Goal: Navigation & Orientation: Find specific page/section

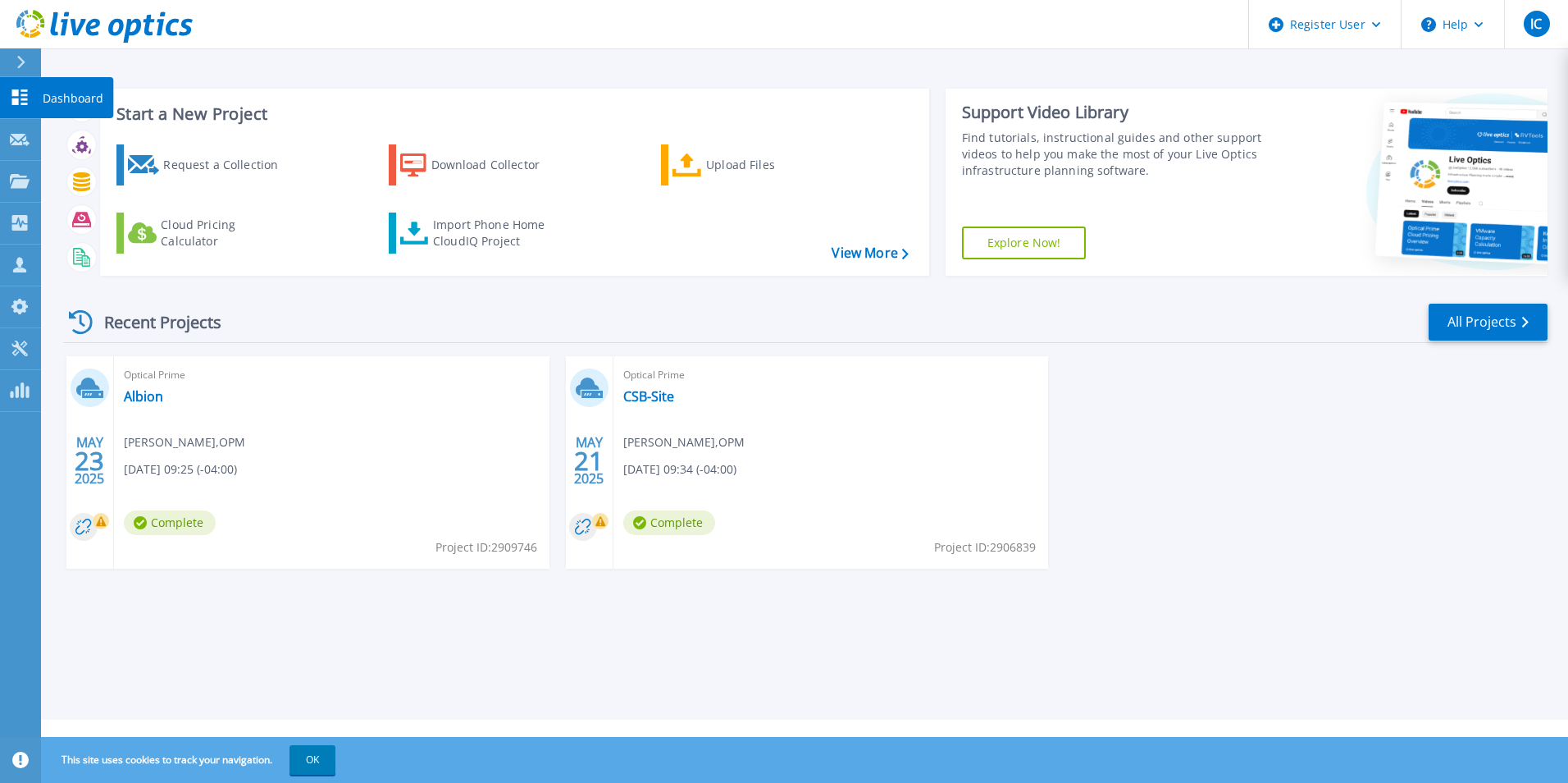
click at [0, 78] on html "Register User Help IC Dell User Irma Camacho Irma.Camacho@dell.com Dell My Prof…" at bounding box center [784, 359] width 1568 height 719
click at [844, 259] on link "View More" at bounding box center [869, 253] width 76 height 15
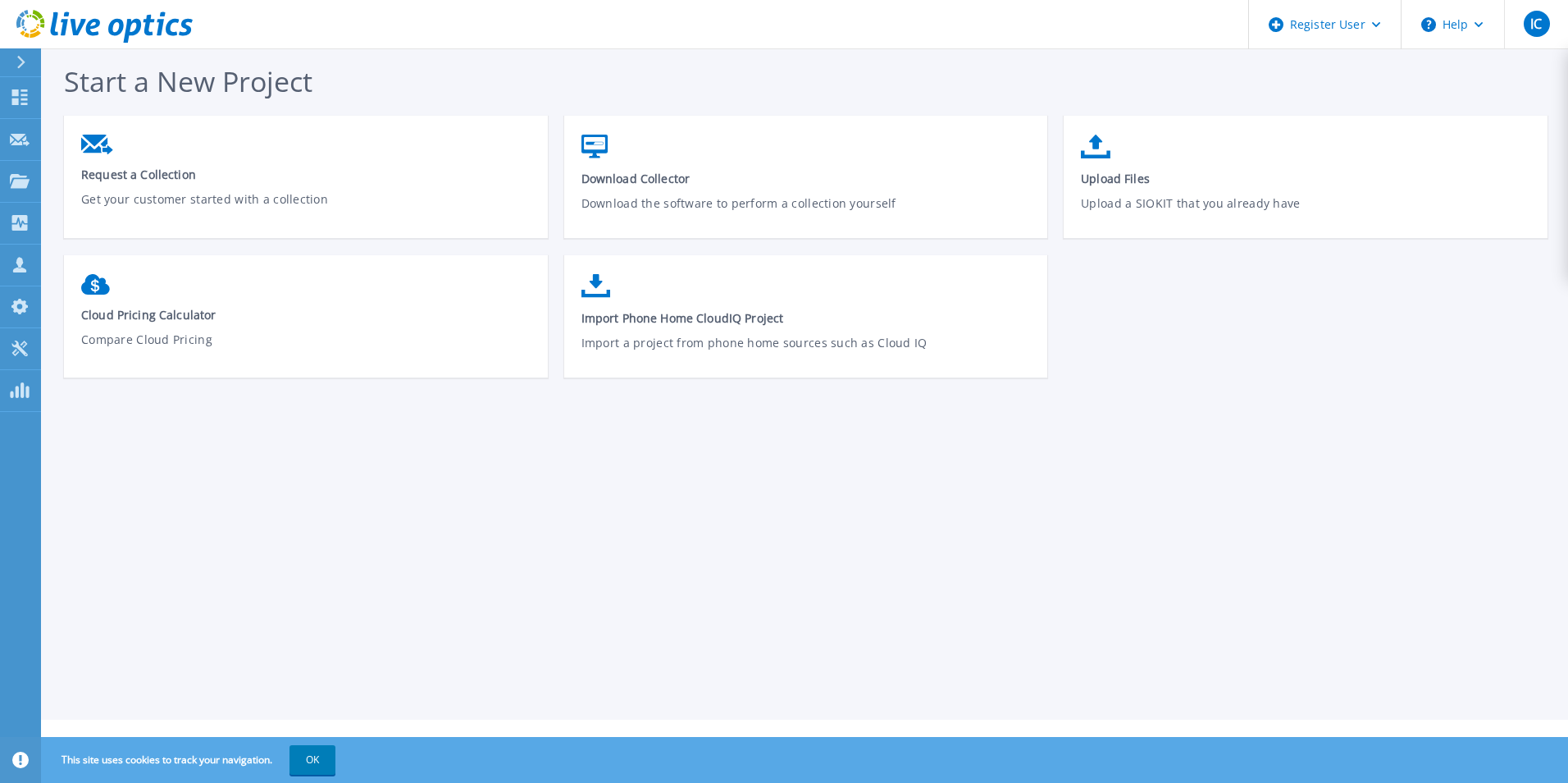
click at [21, 56] on icon at bounding box center [20, 63] width 9 height 14
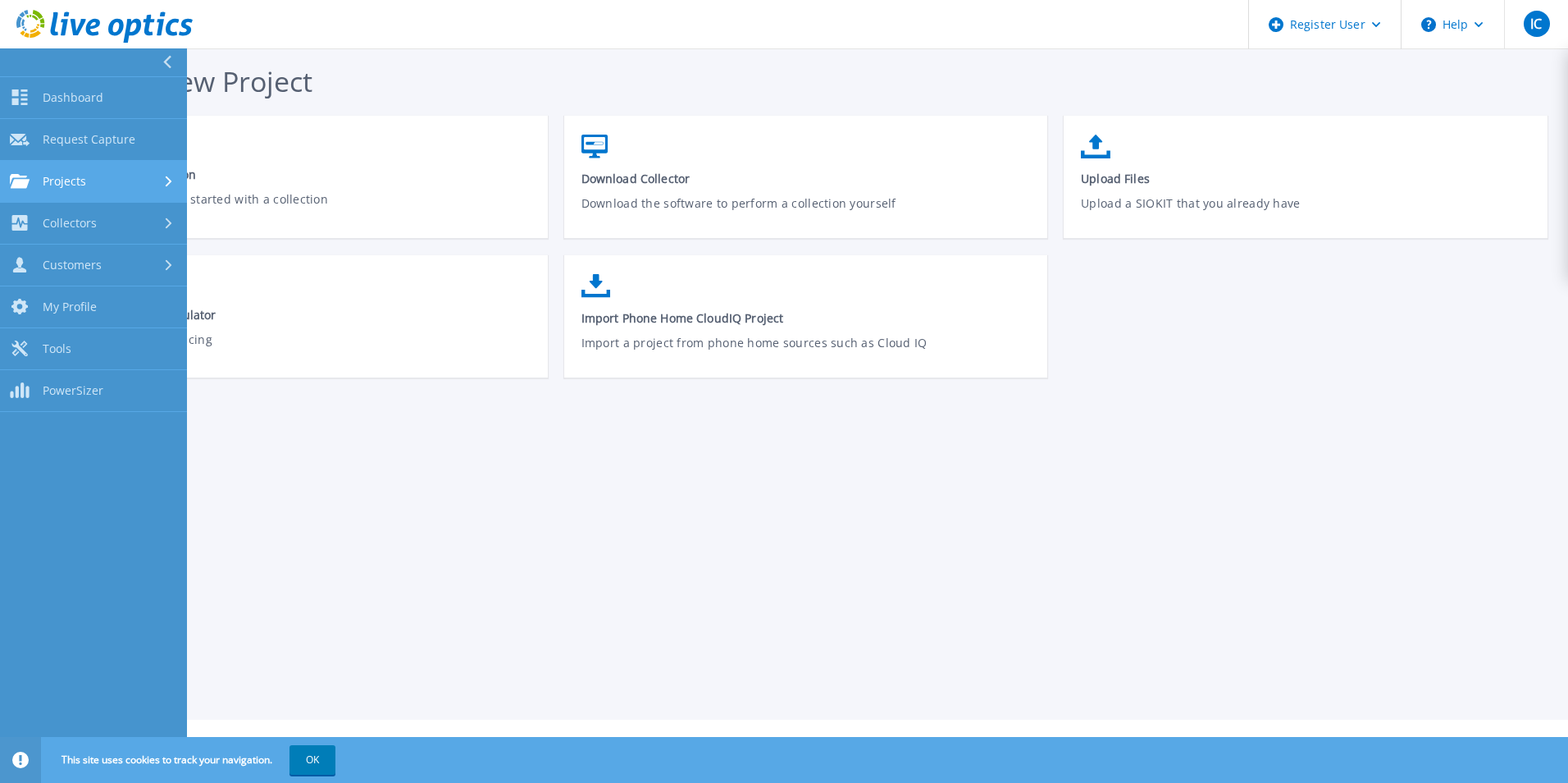
click at [56, 169] on link "Projects Projects" at bounding box center [93, 181] width 187 height 42
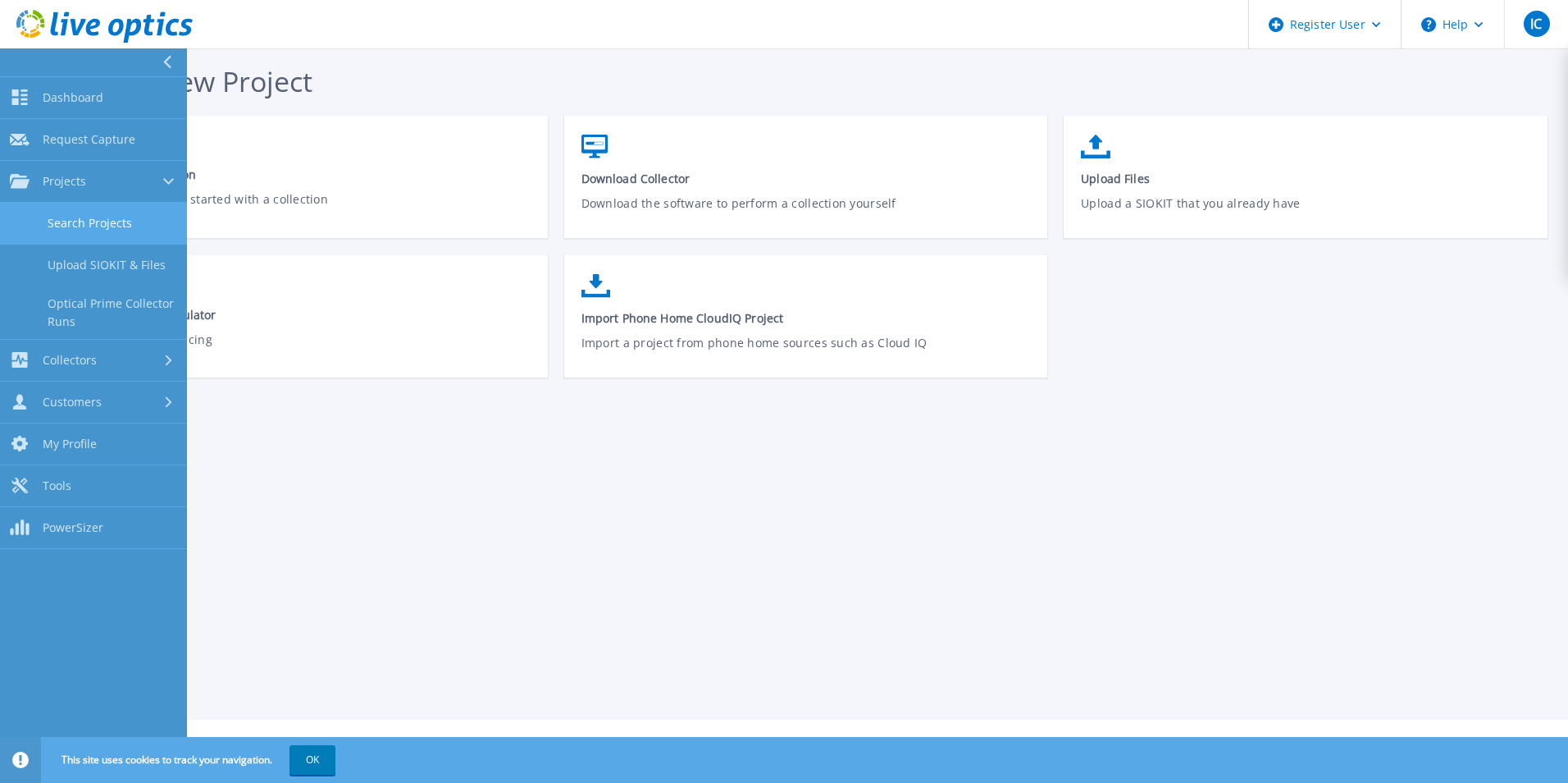
click at [66, 225] on link "Search Projects" at bounding box center [93, 223] width 187 height 42
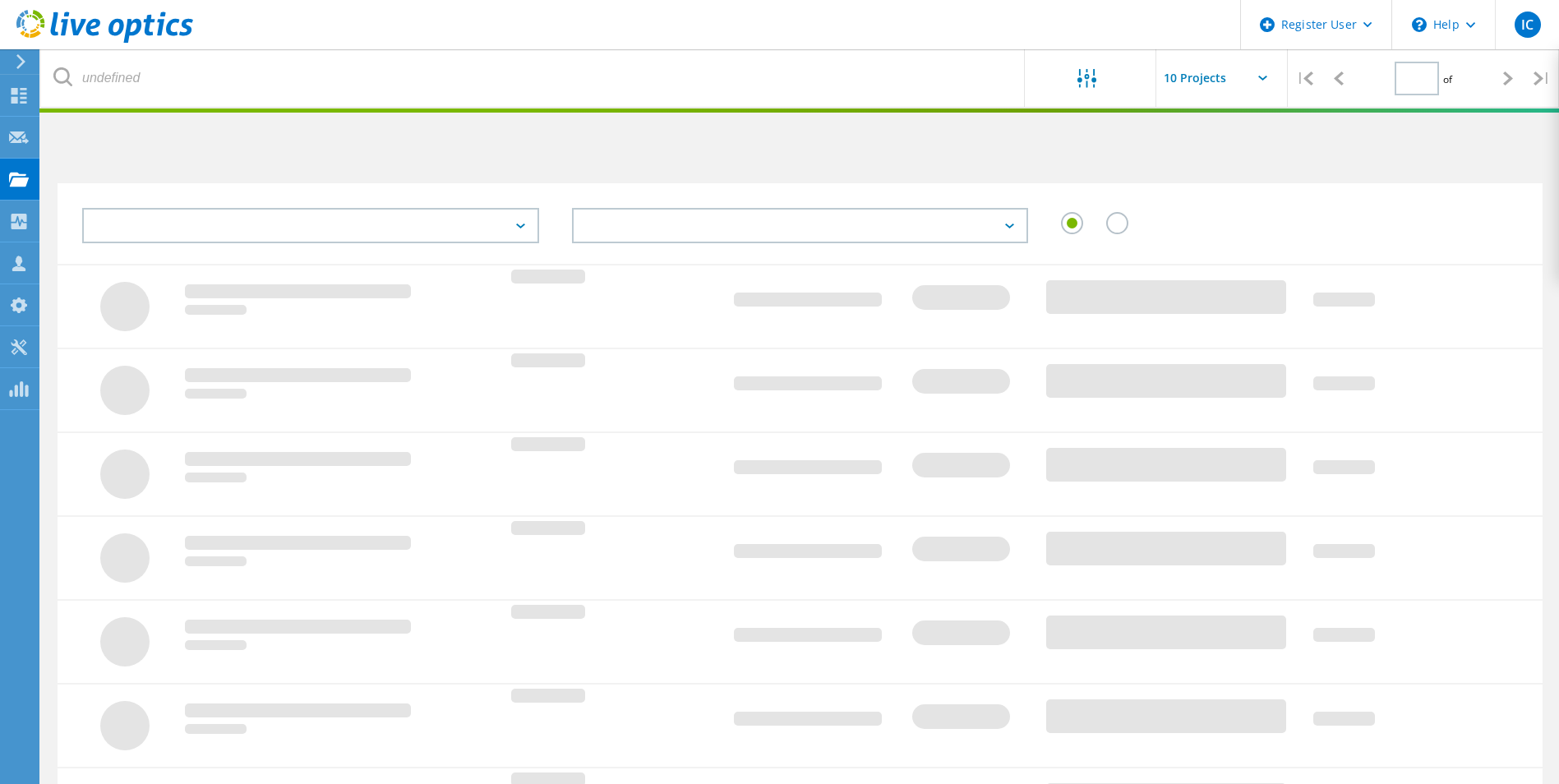
type input "1"
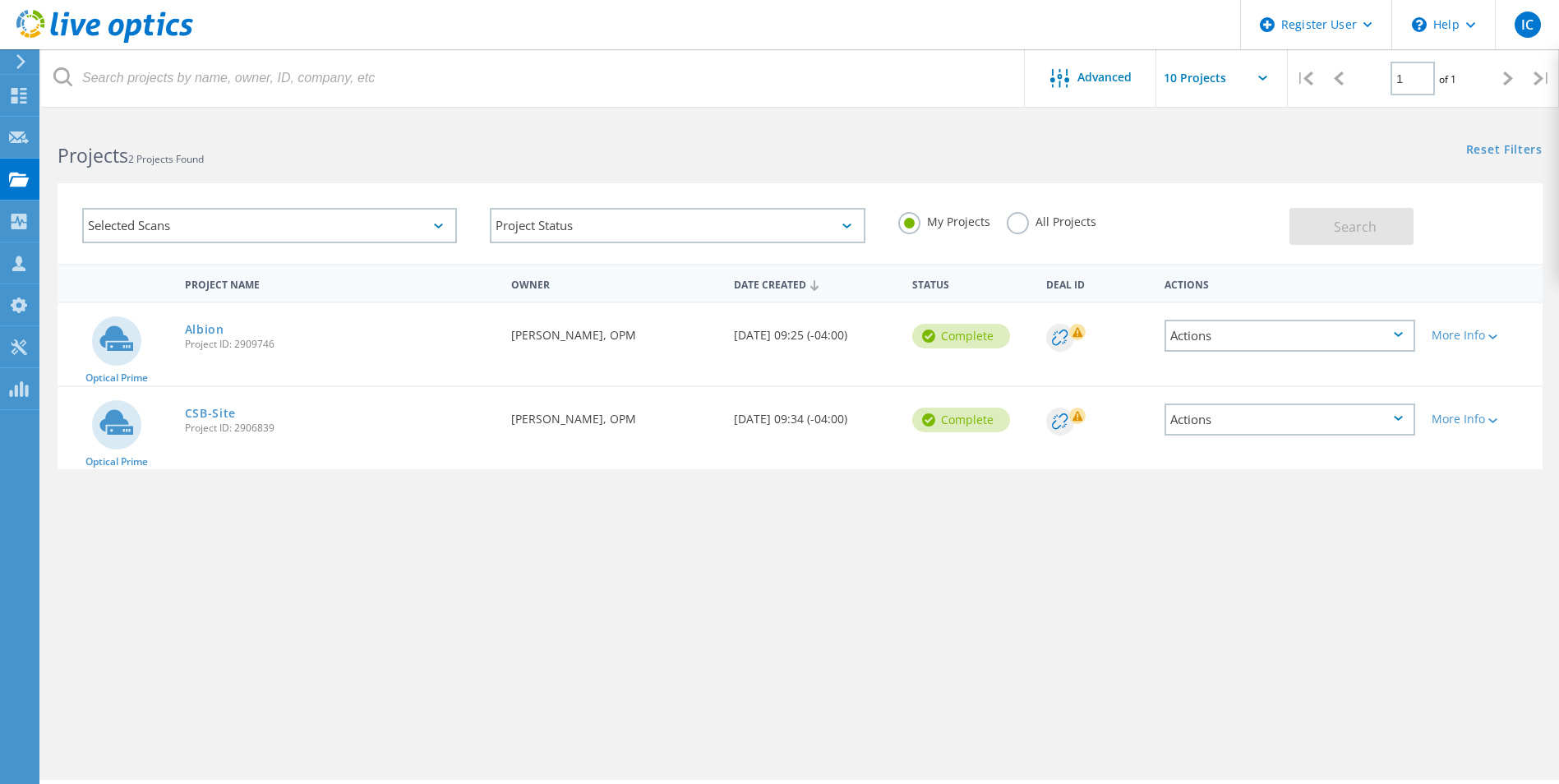
click at [241, 224] on div "Selected Scans" at bounding box center [270, 225] width 374 height 35
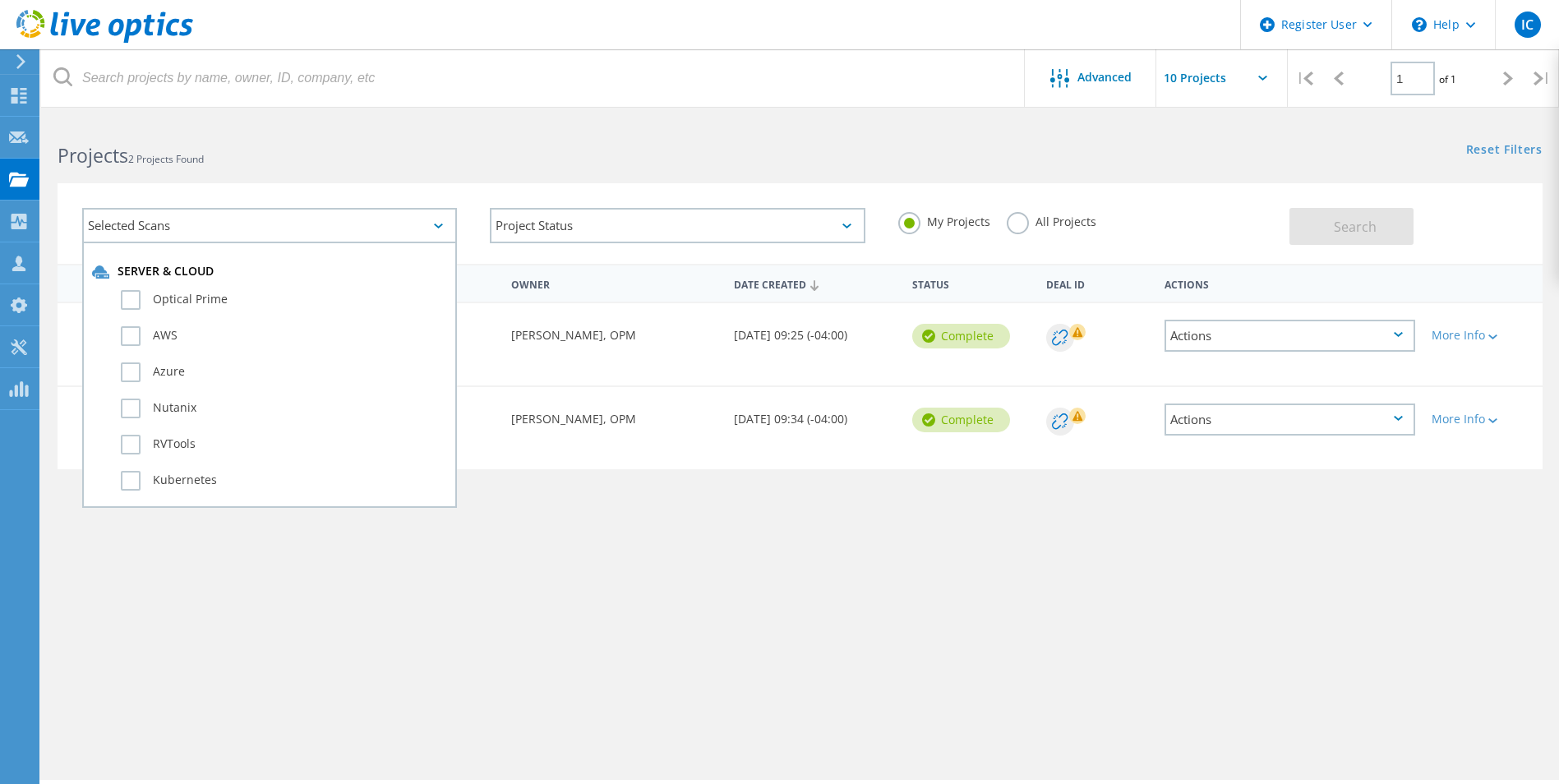
click at [820, 175] on div "Selected Scans Server & Cloud Optical Prime AWS Azure Nutanix RVTools Kubernete…" at bounding box center [799, 213] width 1517 height 101
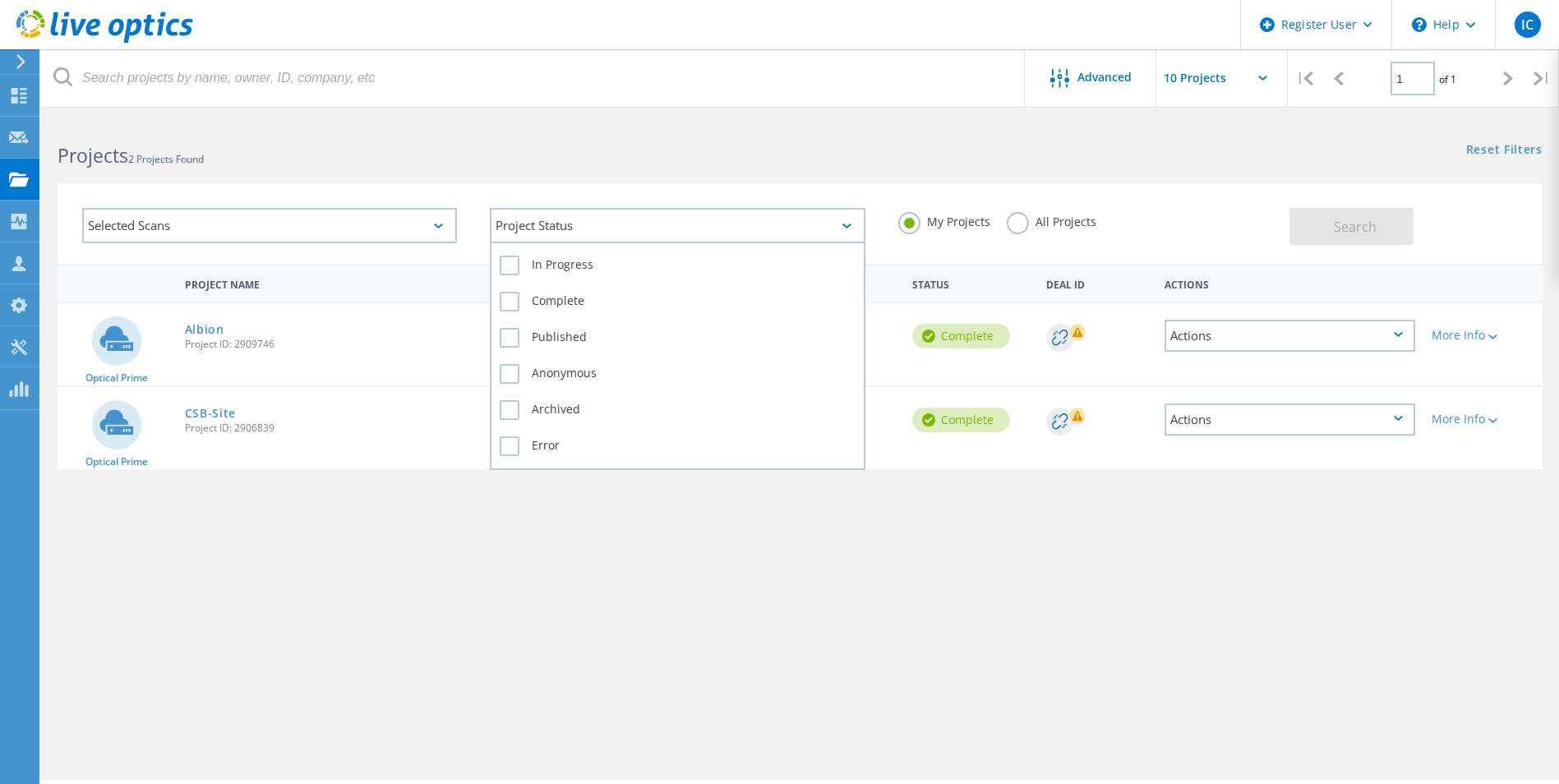
click at [568, 226] on div "Project Status" at bounding box center [677, 225] width 374 height 35
click at [1193, 115] on div at bounding box center [1222, 82] width 132 height 67
click at [1196, 229] on div "My Projects All Projects" at bounding box center [1085, 221] width 407 height 61
click at [1006, 218] on label "All Projects" at bounding box center [1051, 220] width 89 height 16
click at [0, 0] on input "All Projects" at bounding box center [0, 0] width 0 height 0
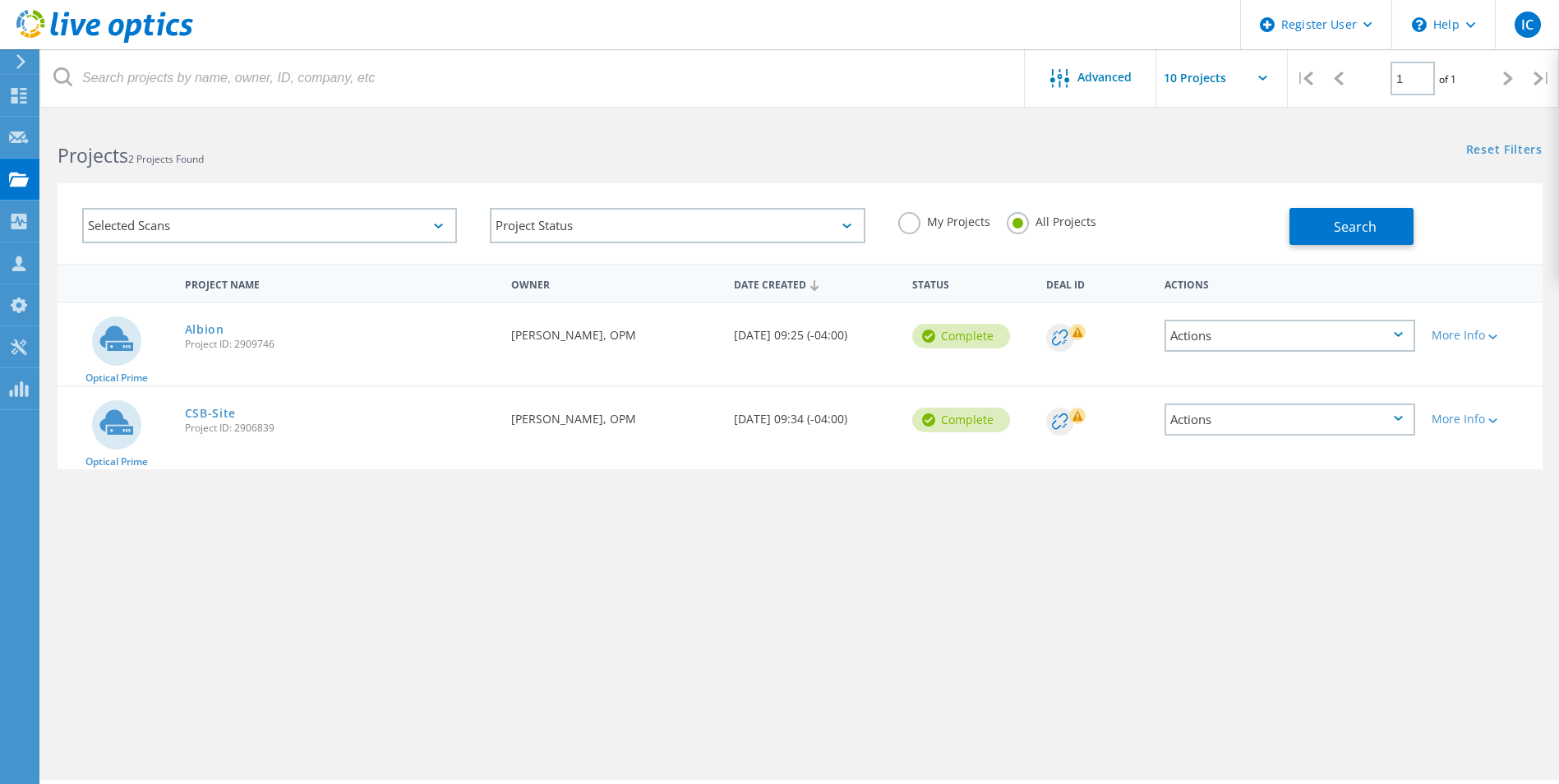
click at [237, 226] on div "Selected Scans" at bounding box center [270, 225] width 374 height 35
click at [572, 221] on div "Project Status" at bounding box center [677, 225] width 374 height 35
click at [820, 126] on div "Reset Filters Show Filters" at bounding box center [1179, 134] width 758 height 30
click at [12, 173] on use at bounding box center [18, 178] width 19 height 14
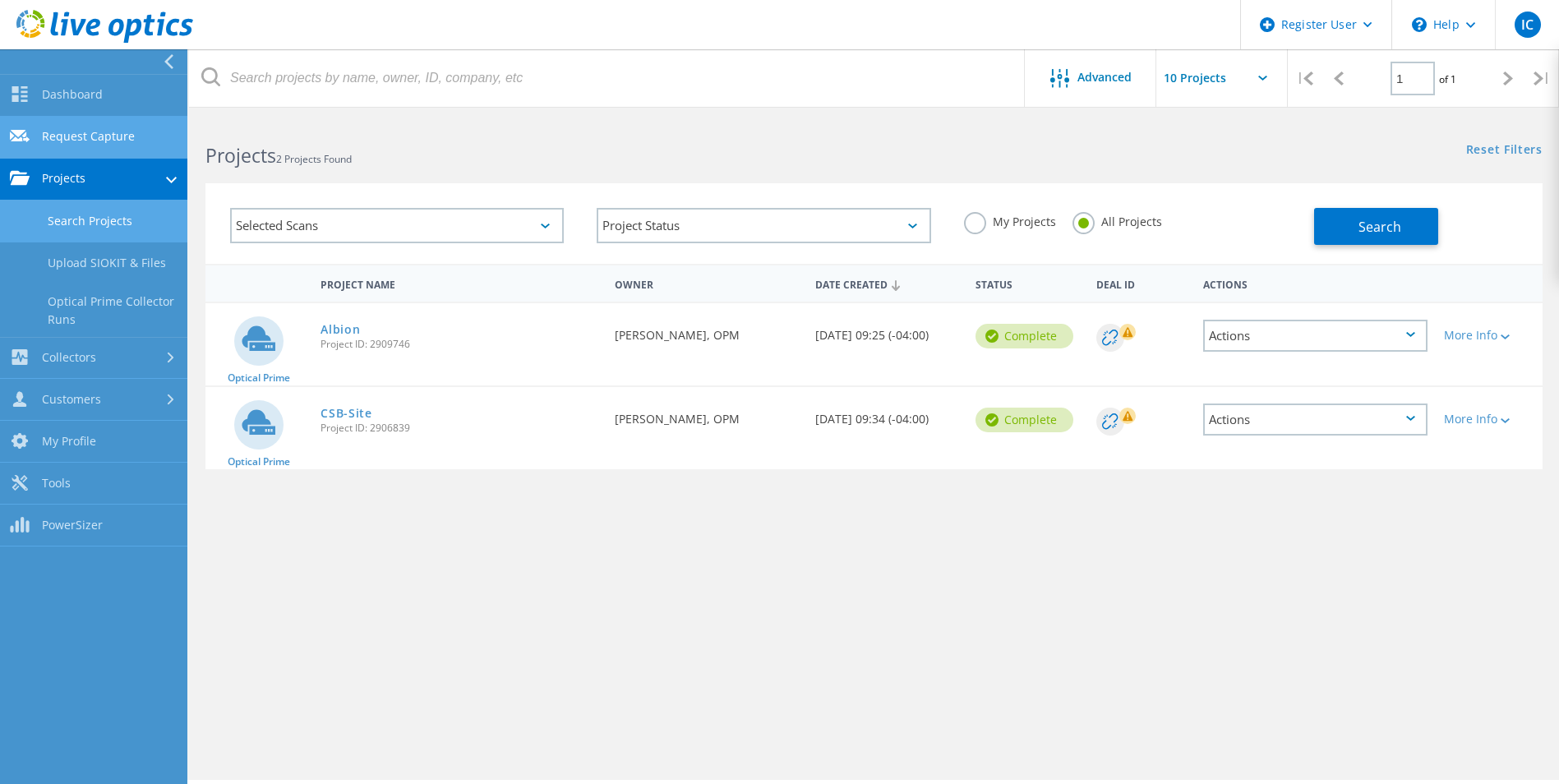
click at [73, 138] on link "Request Capture" at bounding box center [93, 137] width 187 height 42
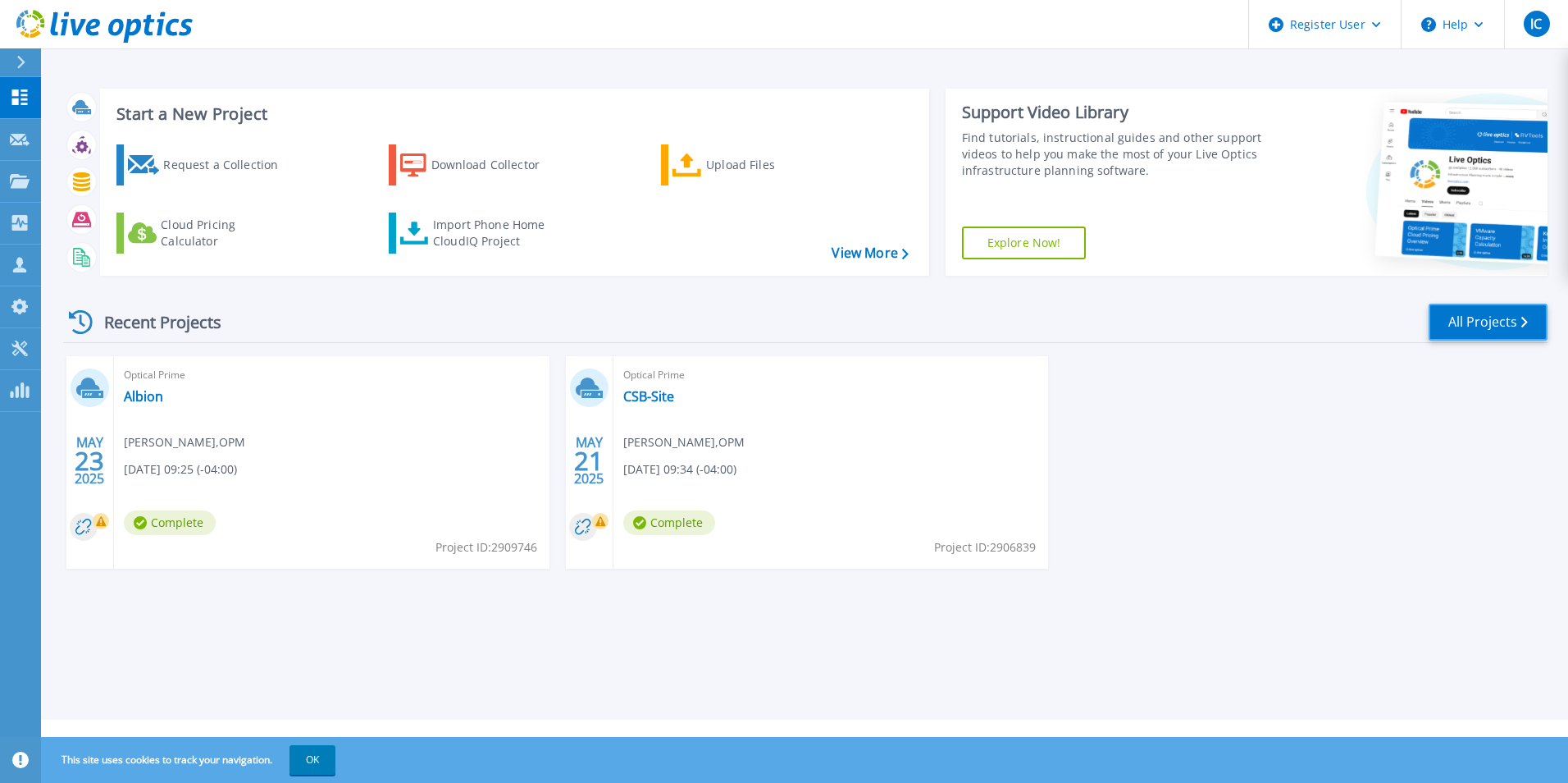
click at [1471, 321] on link "All Projects" at bounding box center [1488, 322] width 119 height 37
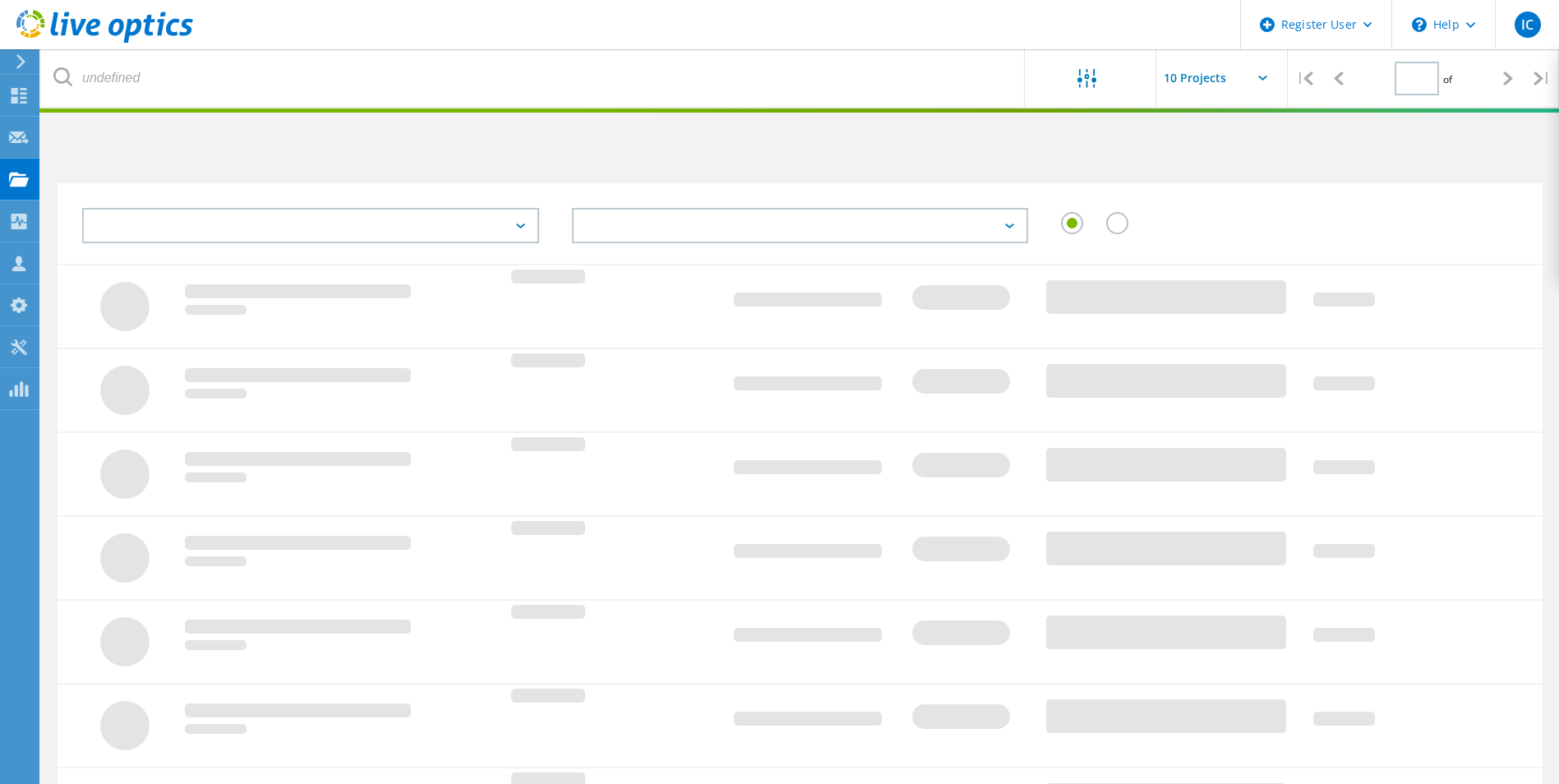
type input "1"
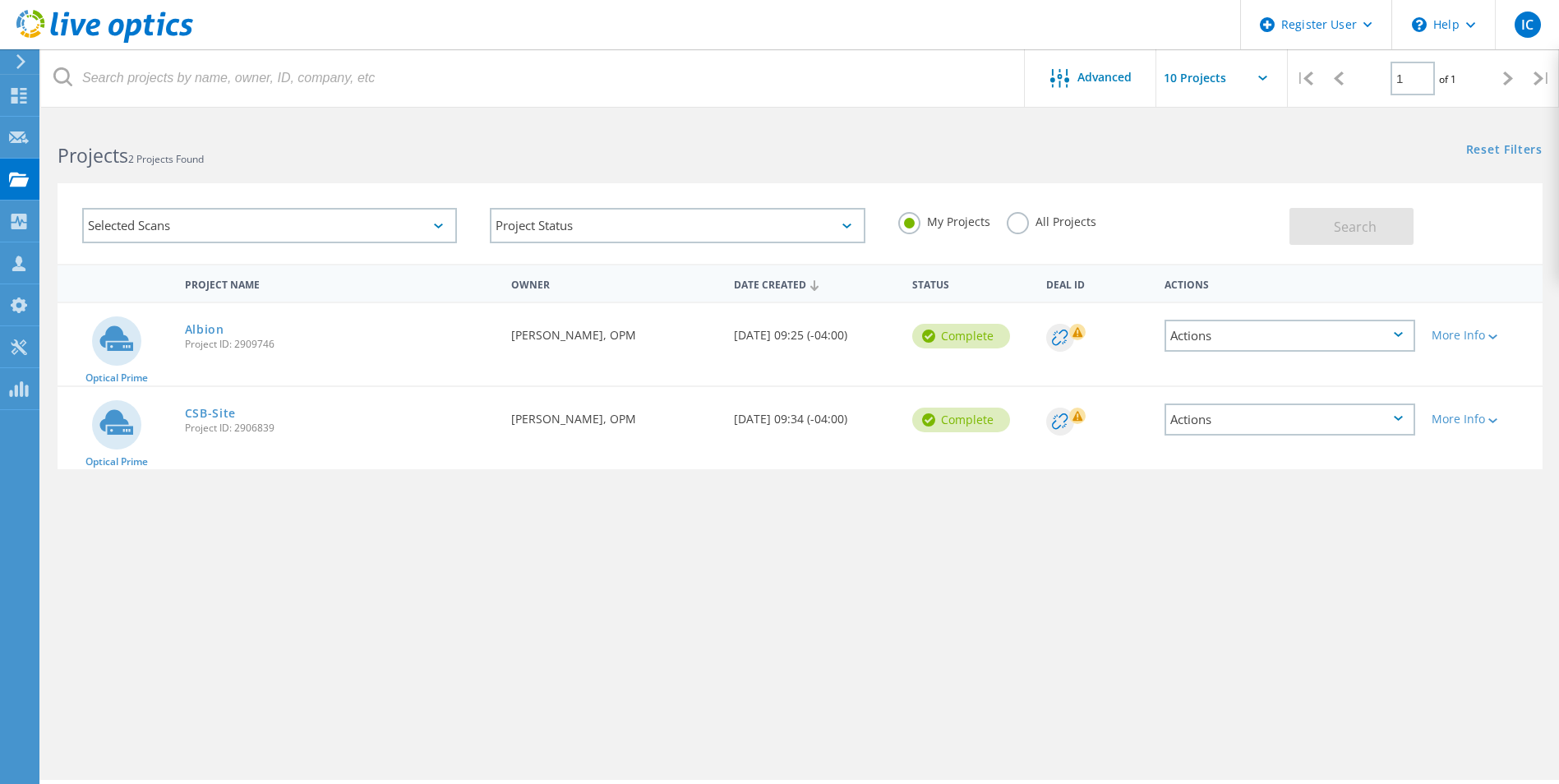
click at [335, 224] on div "Selected Scans" at bounding box center [270, 225] width 374 height 35
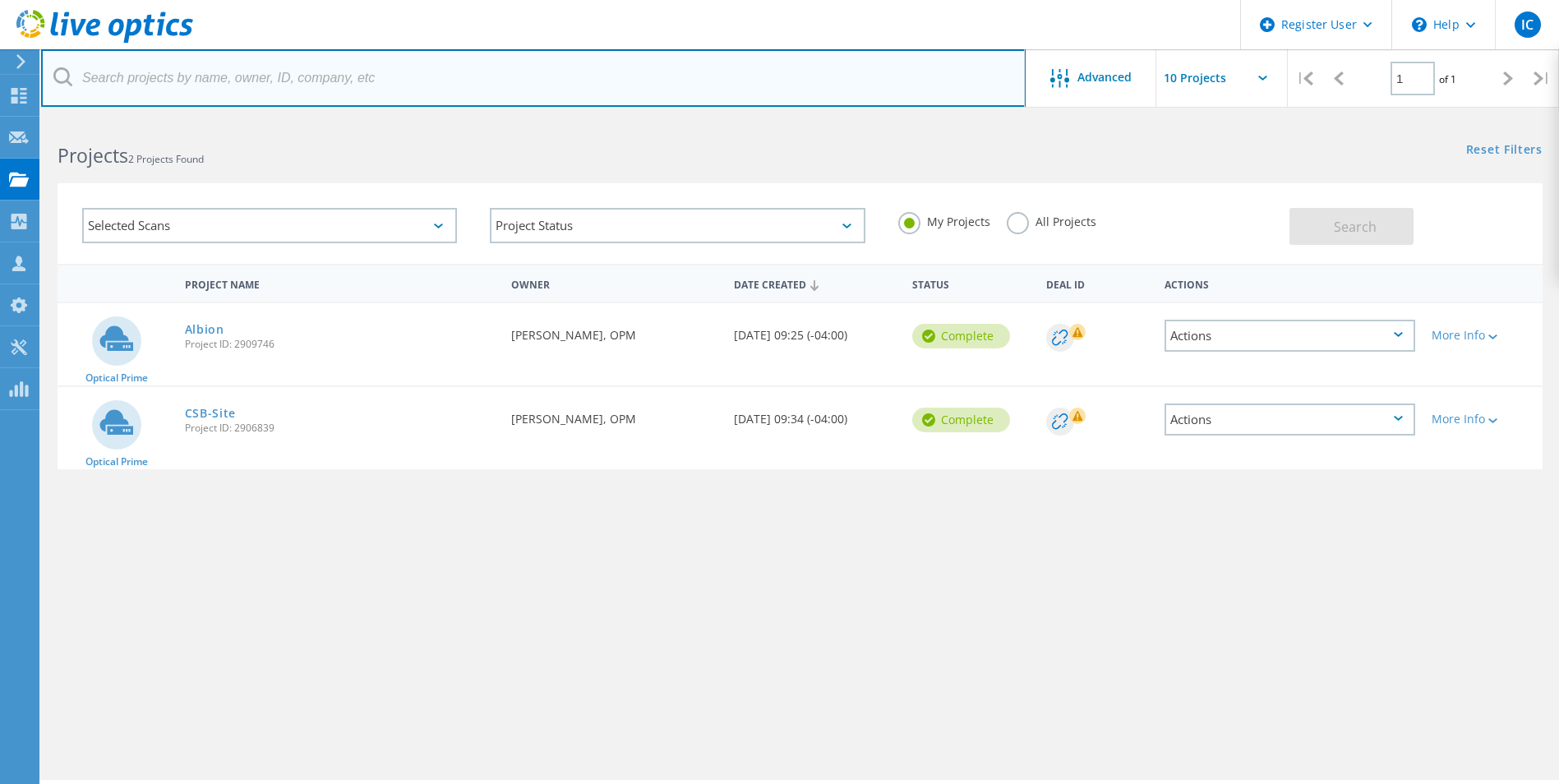
click at [657, 94] on input "text" at bounding box center [532, 78] width 984 height 57
click at [615, 69] on input "text" at bounding box center [532, 78] width 984 height 57
paste input "3012393"
type input "3012393"
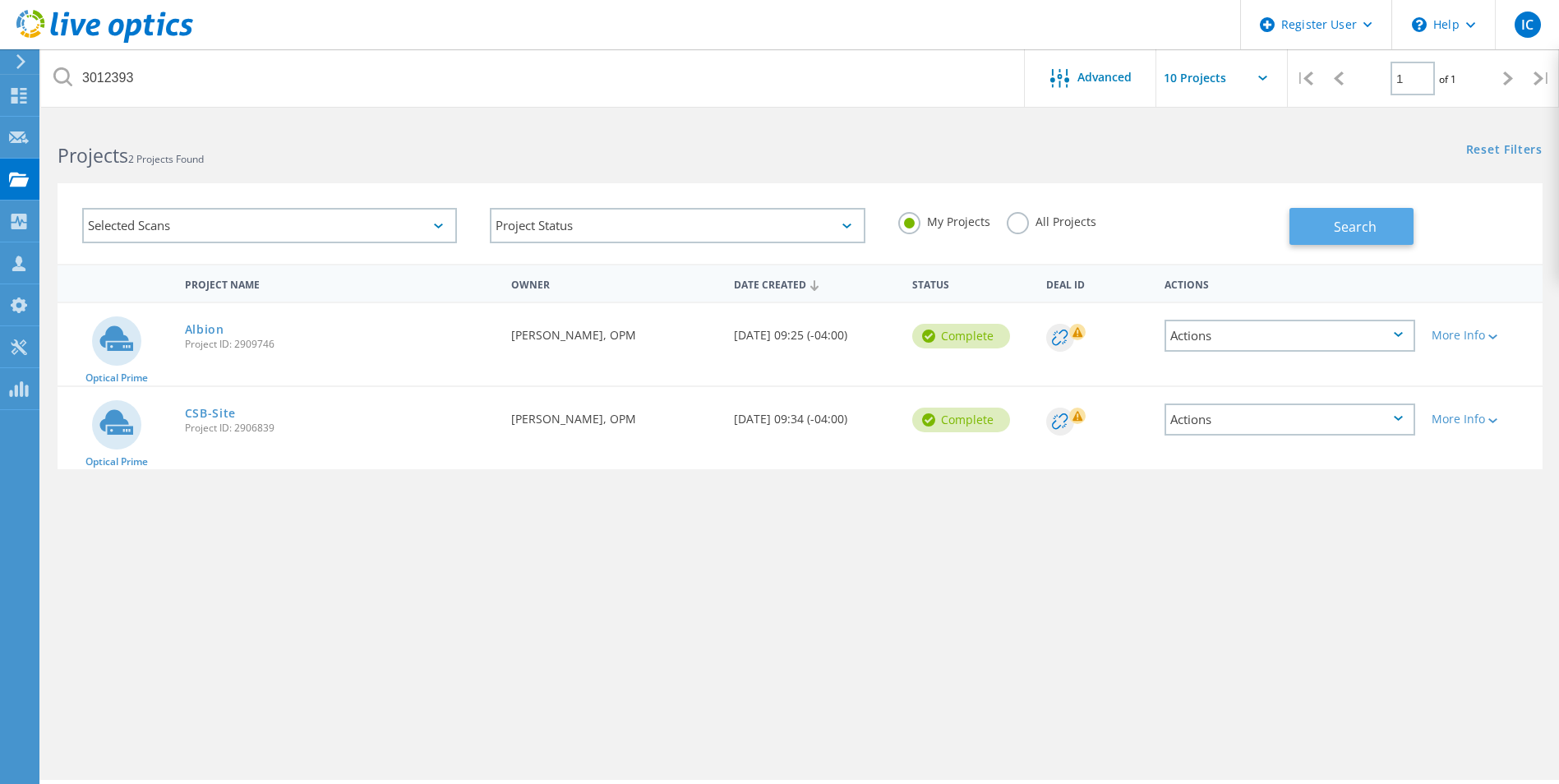
click at [1327, 232] on button "Search" at bounding box center [1352, 226] width 124 height 37
